Goal: Task Accomplishment & Management: Use online tool/utility

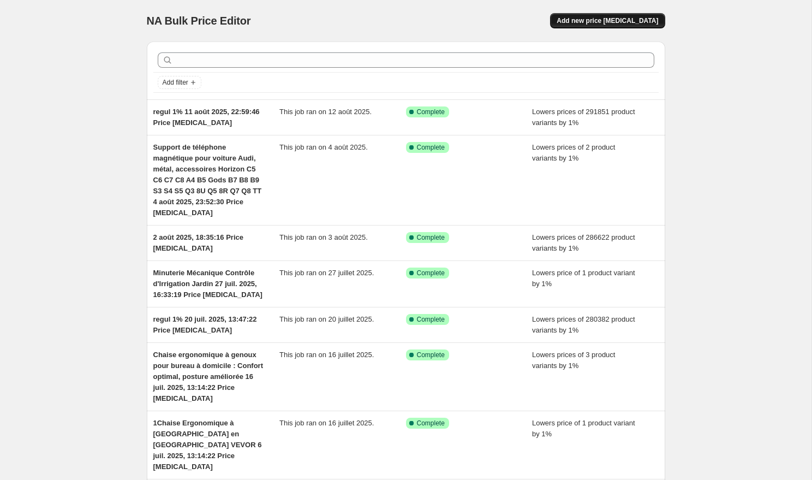
click at [617, 18] on span "Add new price [MEDICAL_DATA]" at bounding box center [608, 20] width 102 height 9
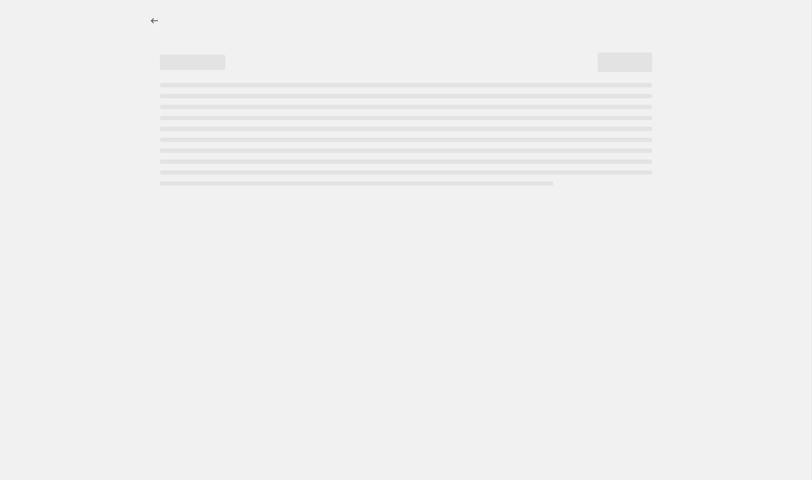
select select "percentage"
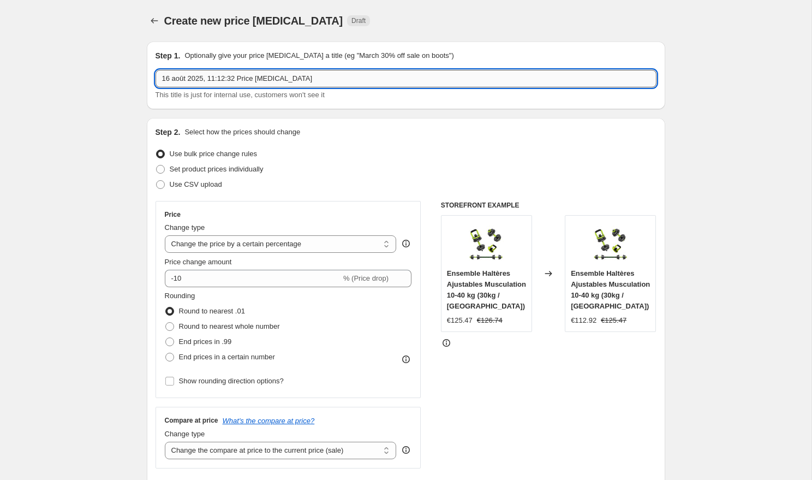
click at [164, 78] on input "16 août 2025, 11:12:32 Price [MEDICAL_DATA]" at bounding box center [406, 78] width 501 height 17
paste input "Perforateur T-type en Forme de Champignon - Outil Créatif pour Découpe de Papie…"
type input "Perforateur T-type en Forme de Champignon - Outil Créatif pour Découpe de Papie…"
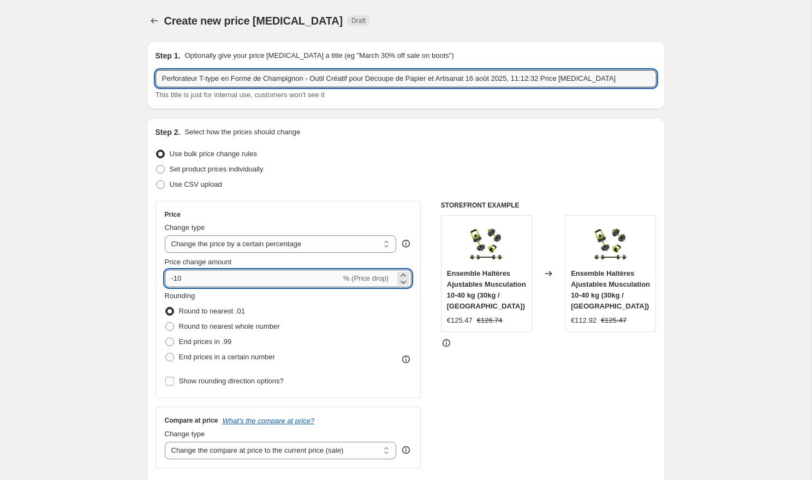
click at [199, 279] on input "-10" at bounding box center [253, 278] width 176 height 17
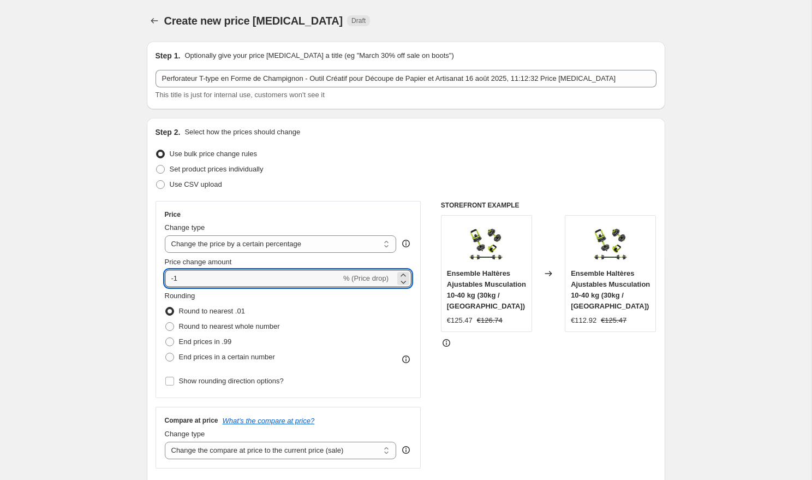
type input "-1"
click at [371, 174] on div "Set product prices individually" at bounding box center [406, 169] width 501 height 15
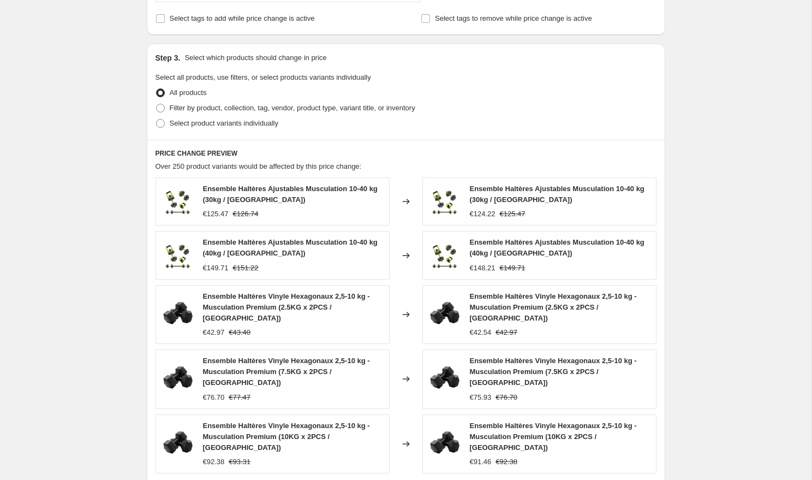
scroll to position [489, 0]
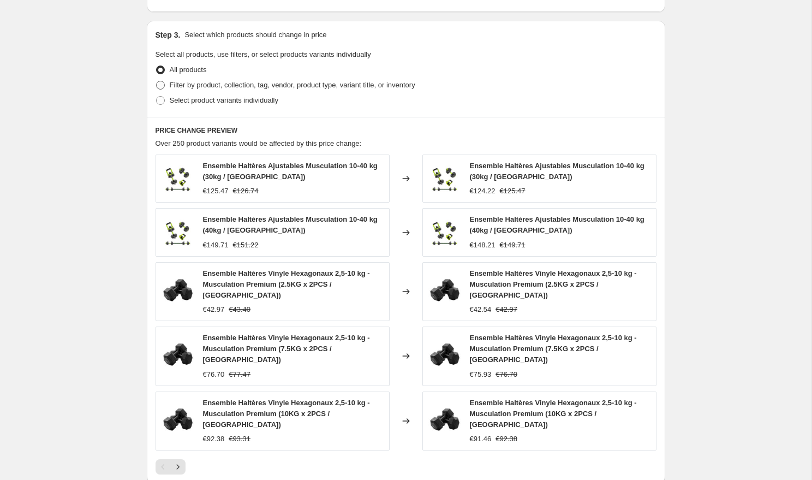
click at [188, 85] on span "Filter by product, collection, tag, vendor, product type, variant title, or inv…" at bounding box center [293, 85] width 246 height 8
click at [157, 81] on input "Filter by product, collection, tag, vendor, product type, variant title, or inv…" at bounding box center [156, 81] width 1 height 1
radio input "true"
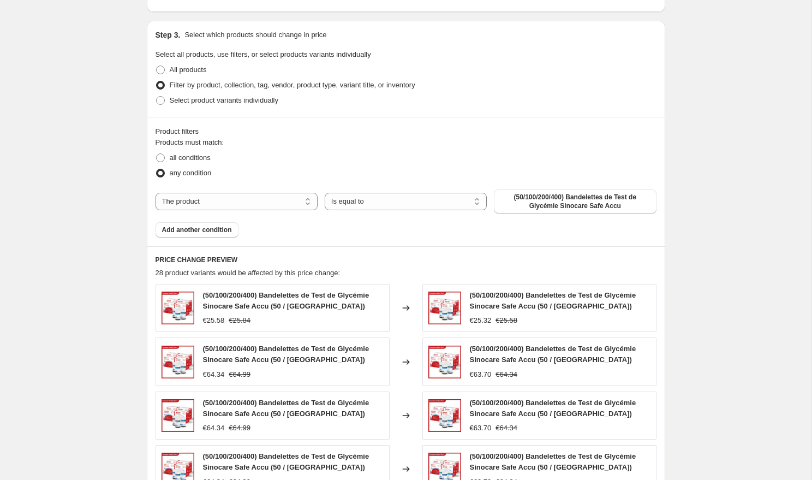
click at [597, 213] on div "Products must match: all conditions any condition The product The product's col…" at bounding box center [406, 187] width 501 height 100
click at [585, 209] on span "(50/100/200/400) Bandelettes de Test de Glycémie Sinocare Safe Accu" at bounding box center [574, 201] width 149 height 17
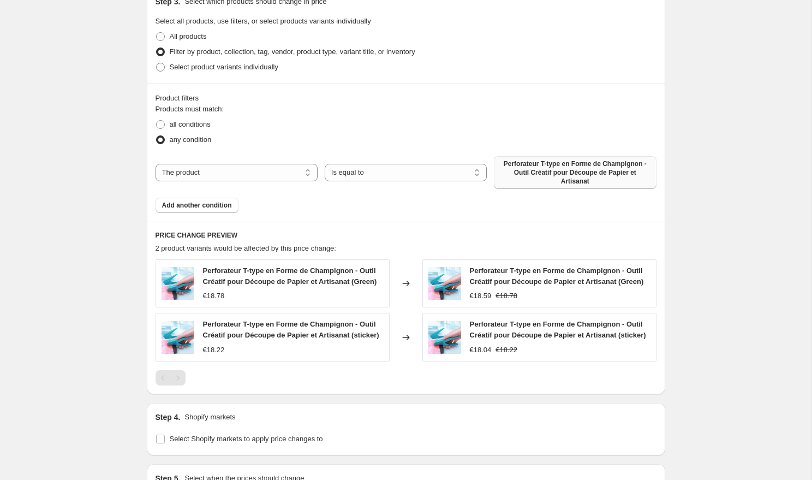
scroll to position [689, 0]
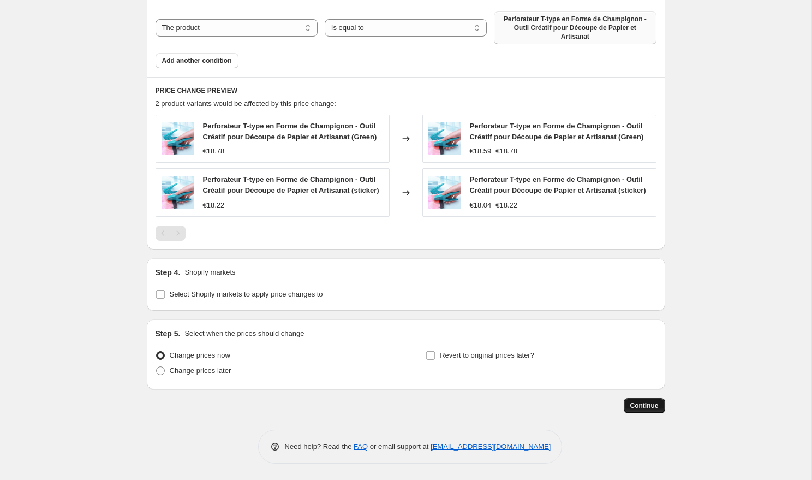
click at [641, 407] on span "Continue" at bounding box center [644, 405] width 28 height 9
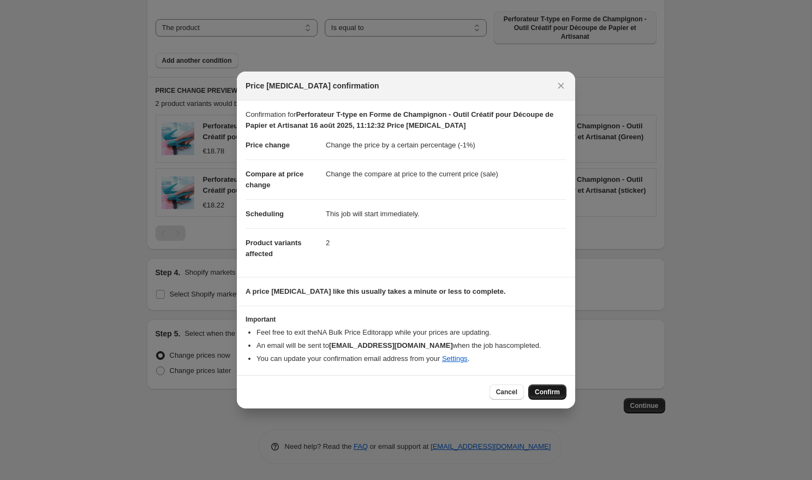
click at [558, 387] on button "Confirm" at bounding box center [547, 391] width 38 height 15
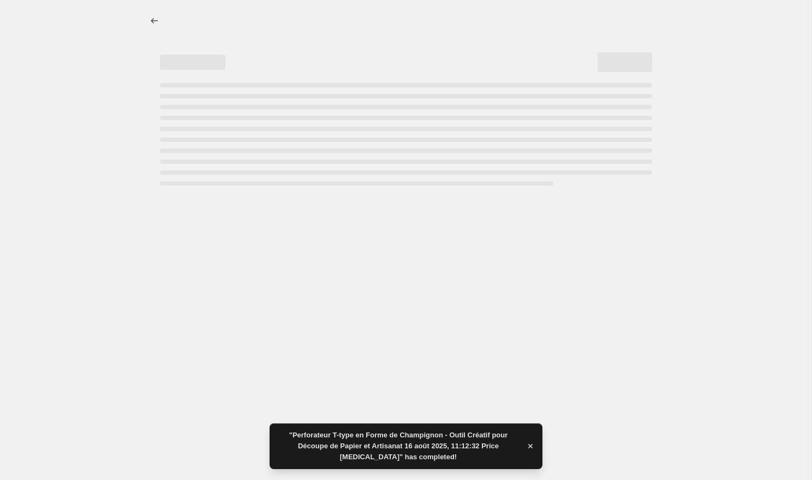
select select "percentage"
